Goal: Book appointment/travel/reservation

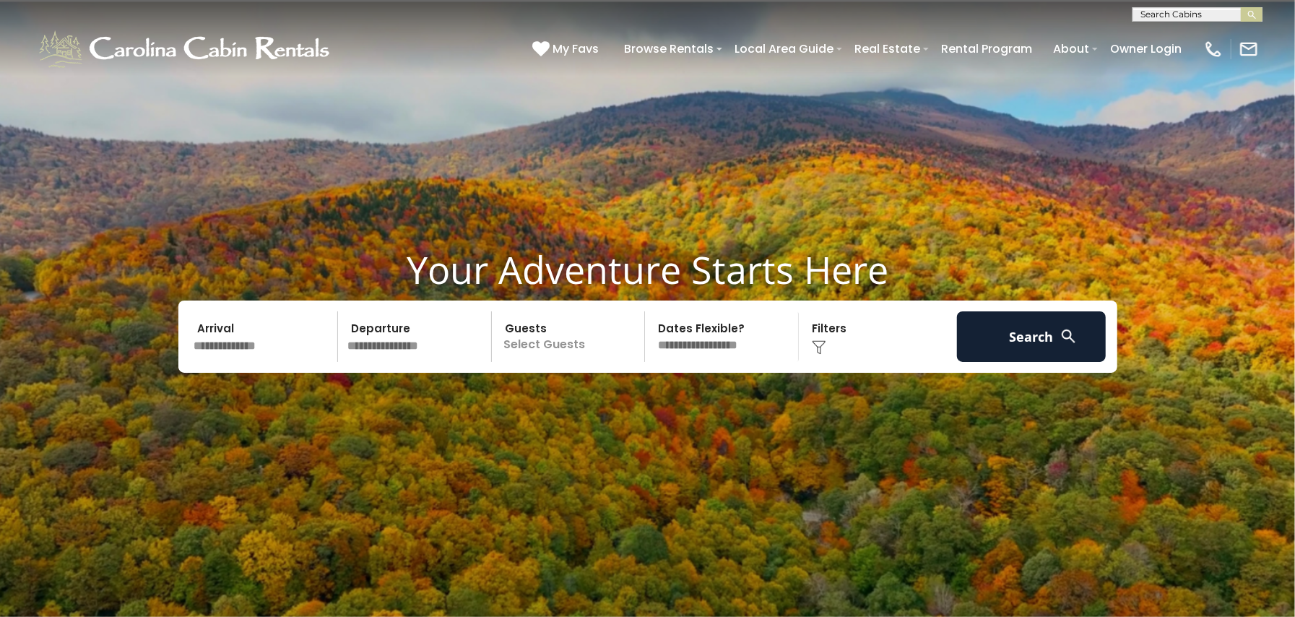
click at [1203, 12] on input "text" at bounding box center [1196, 17] width 126 height 14
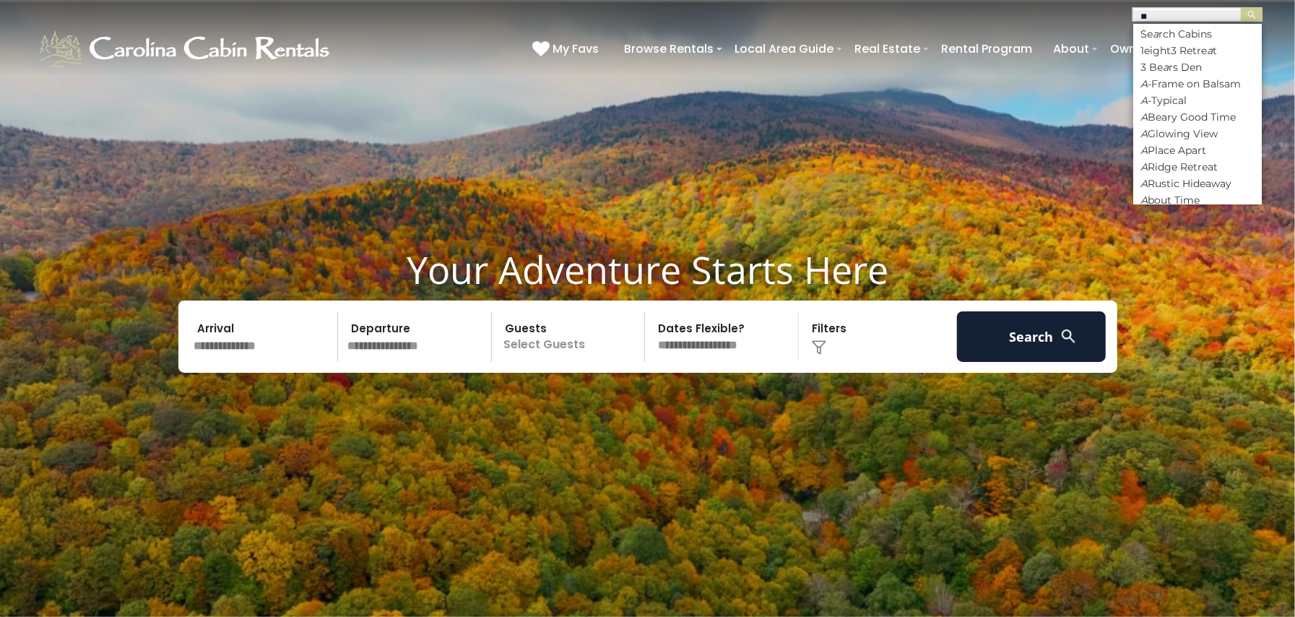
type input "*"
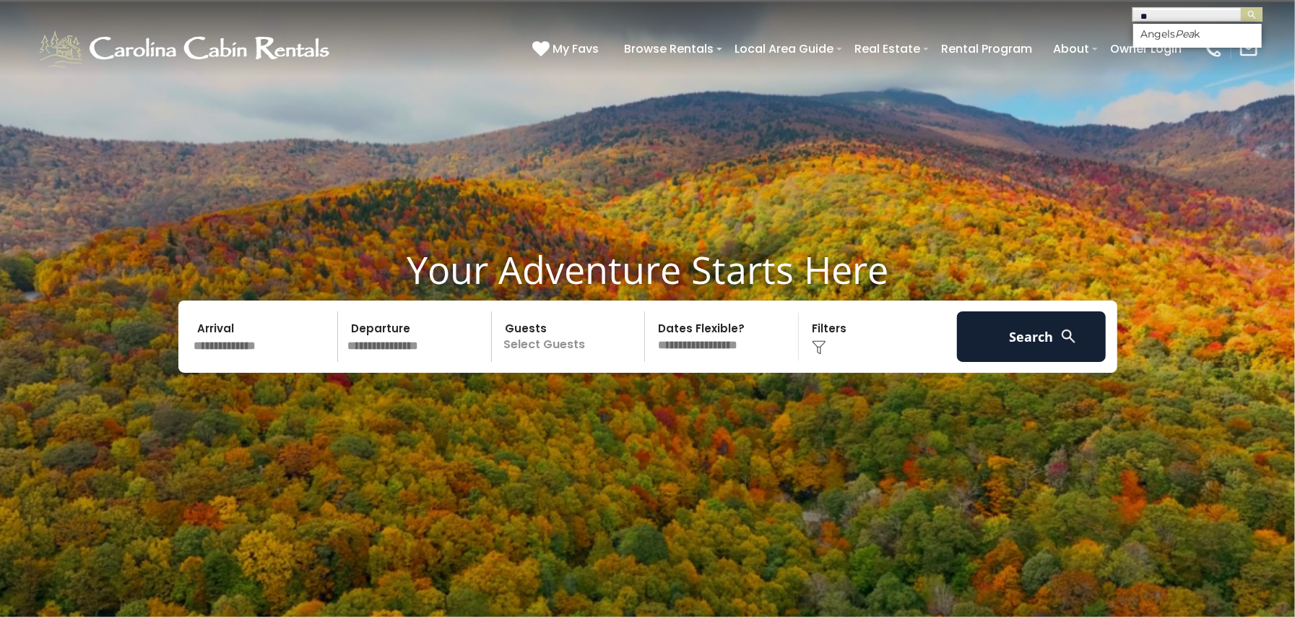
type input "*"
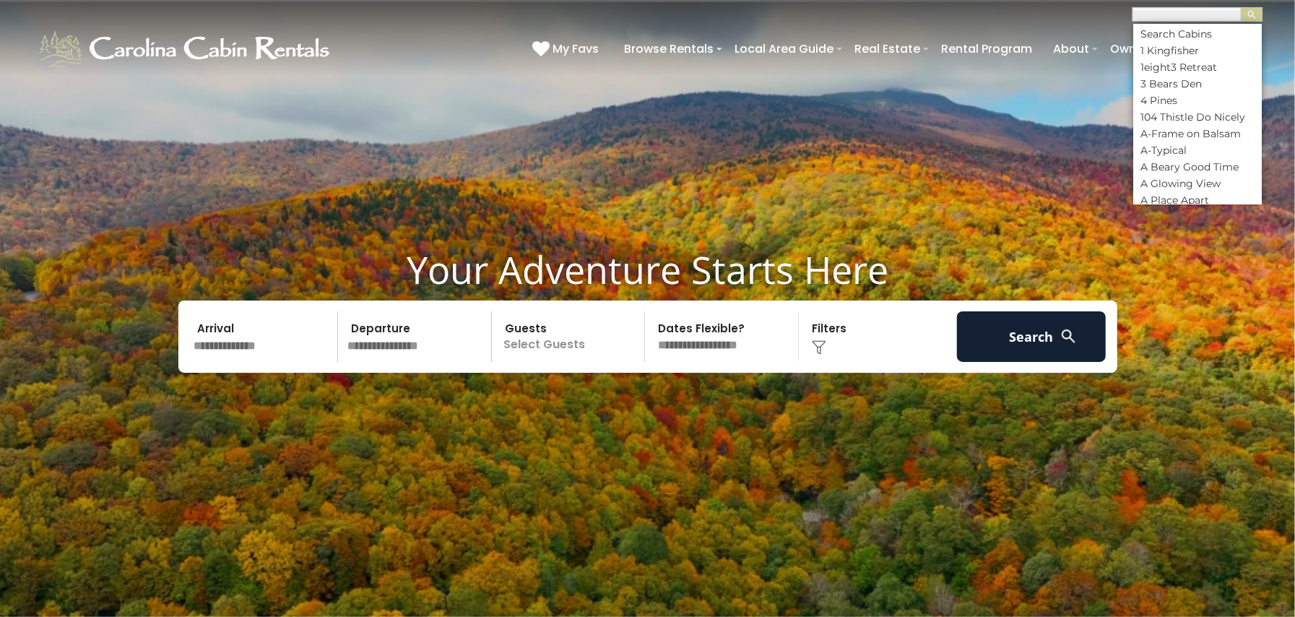
click at [1184, 10] on input "text" at bounding box center [1196, 17] width 126 height 14
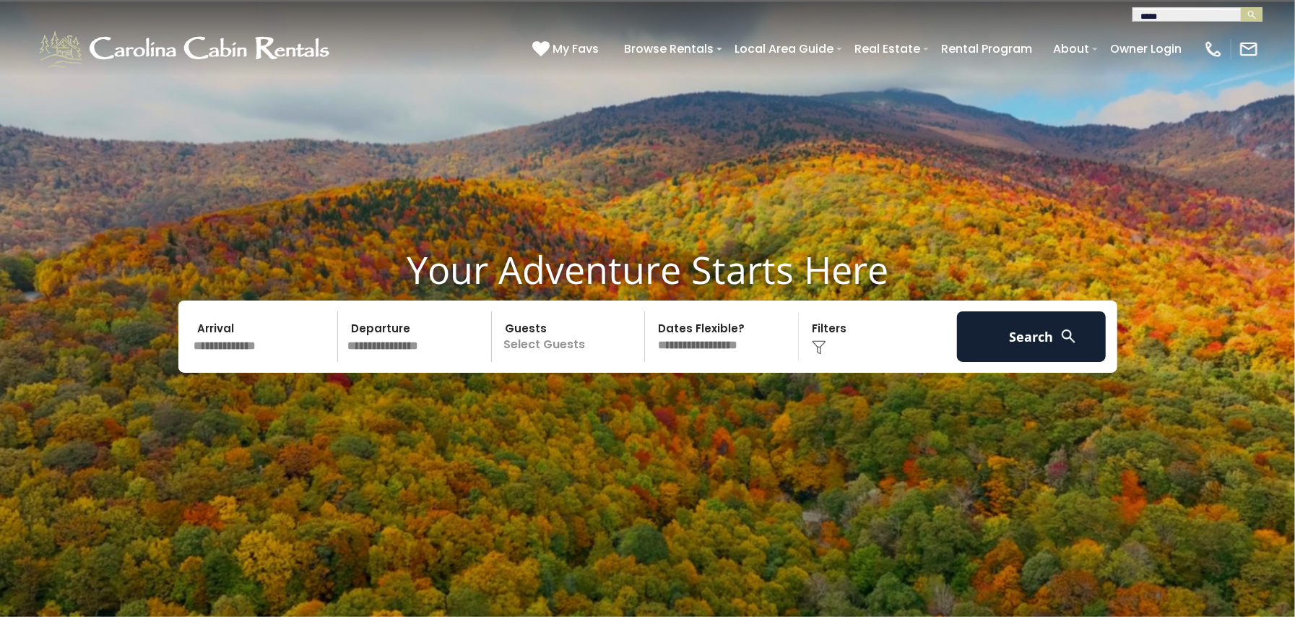
type input "*****"
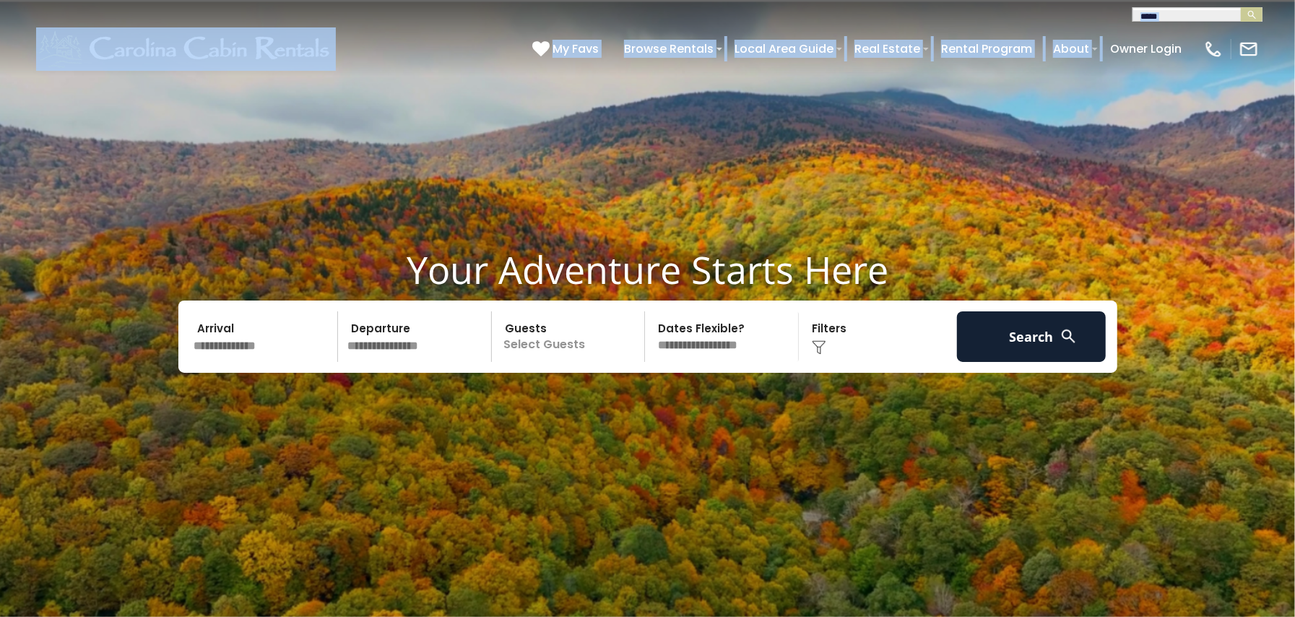
drag, startPoint x: 1185, startPoint y: 24, endPoint x: 1105, endPoint y: -1, distance: 84.1
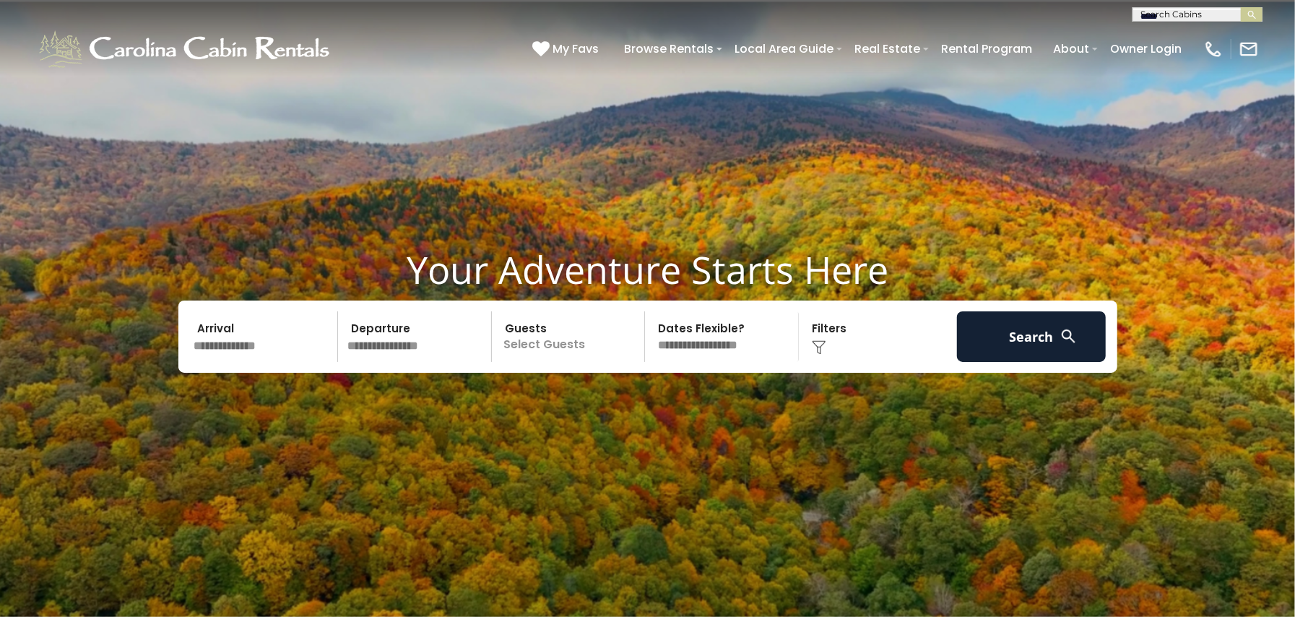
click at [1176, 13] on input "*****" at bounding box center [1196, 17] width 126 height 14
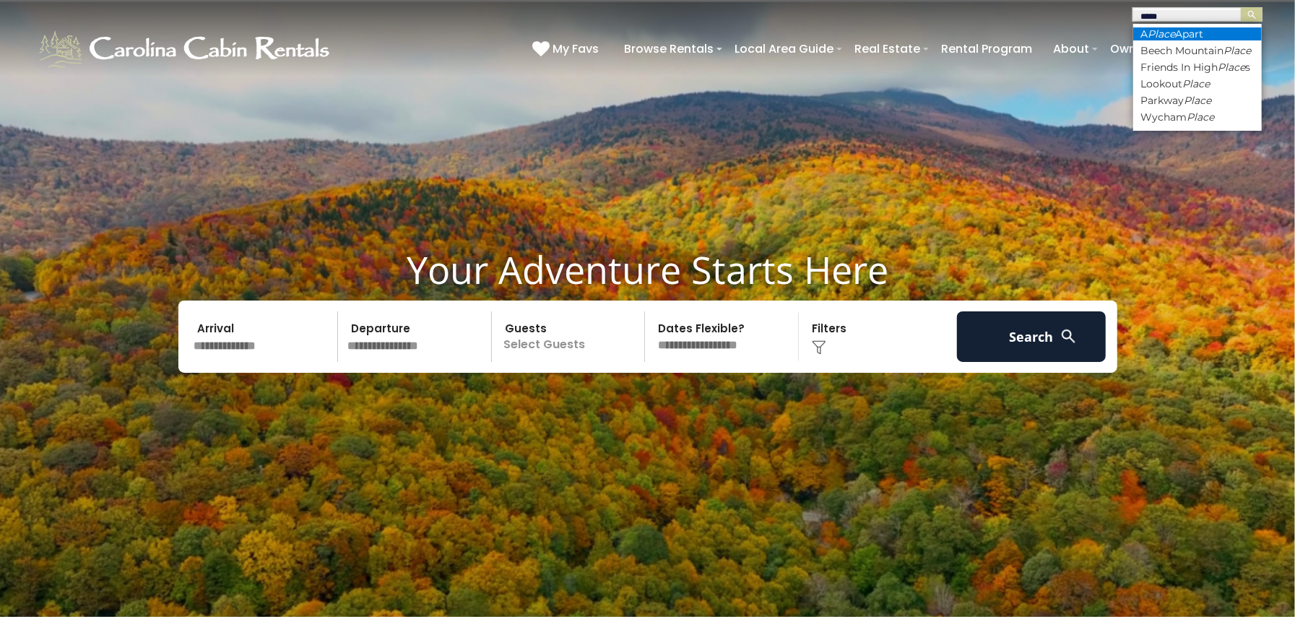
click at [1182, 38] on li "A Place Apart" at bounding box center [1197, 33] width 129 height 13
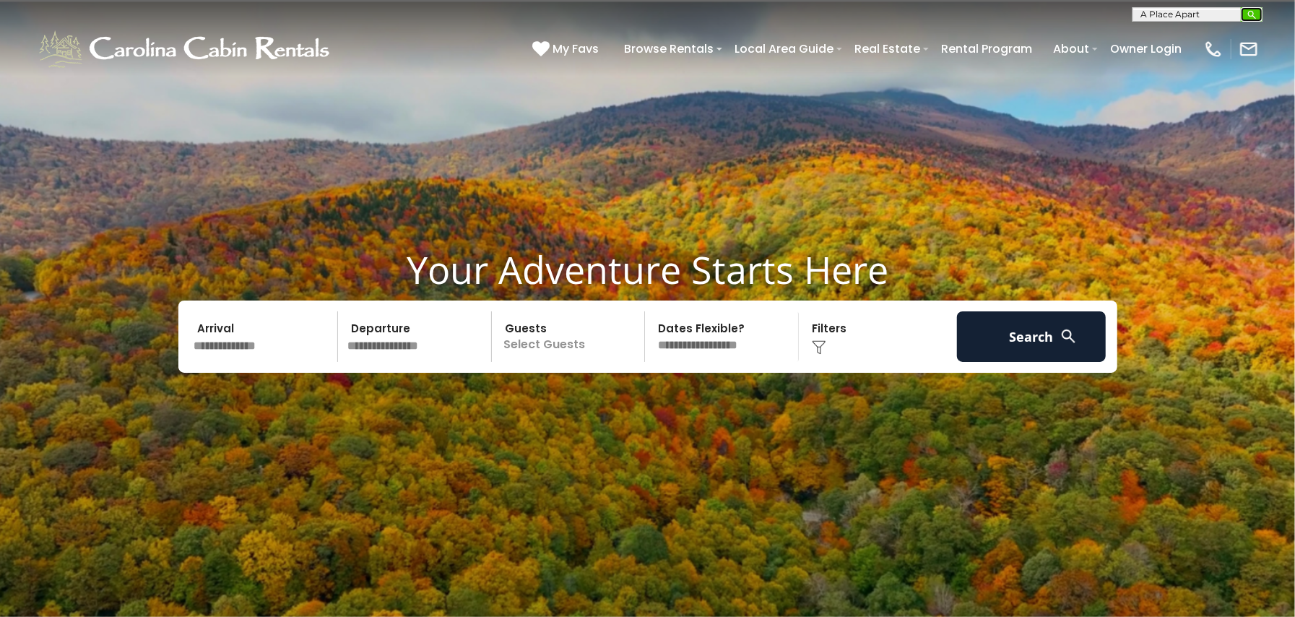
click at [1249, 13] on img "submit" at bounding box center [1252, 14] width 11 height 11
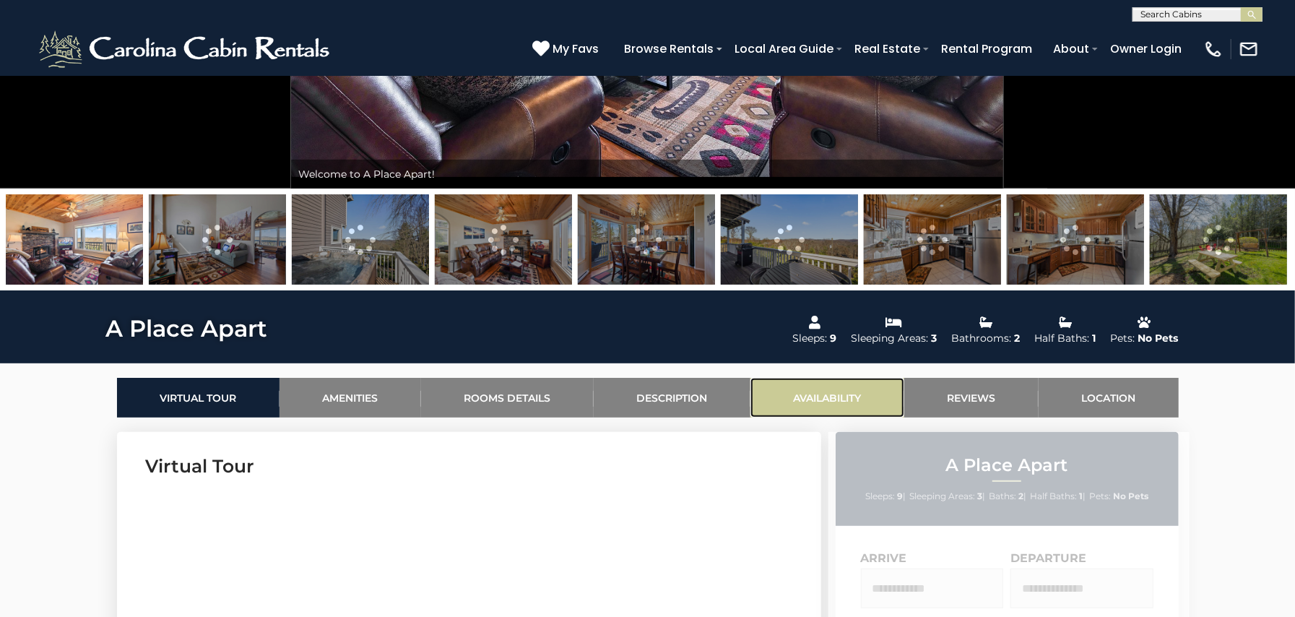
click at [787, 397] on link "Availability" at bounding box center [827, 398] width 154 height 40
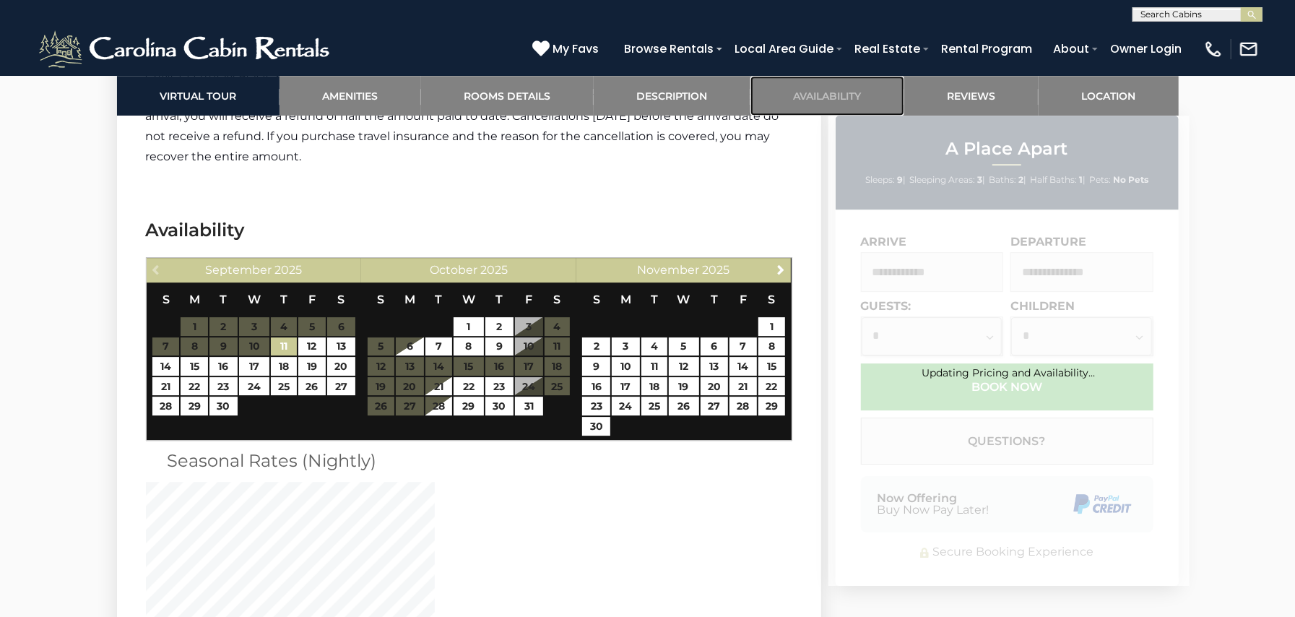
scroll to position [3070, 0]
